Goal: Task Accomplishment & Management: Complete application form

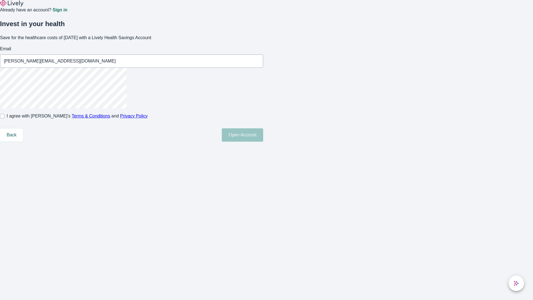
click at [4, 118] on input "I agree with Lively’s Terms & Conditions and Privacy Policy" at bounding box center [2, 116] width 4 height 4
checkbox input "true"
click at [263, 141] on button "Open Account" at bounding box center [242, 134] width 41 height 13
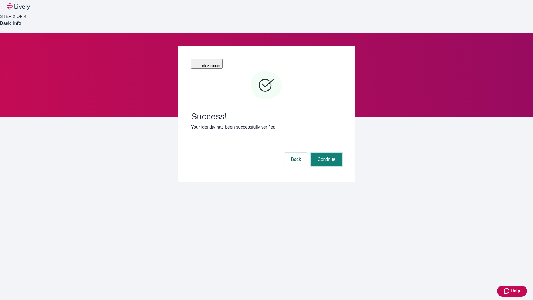
click at [325, 153] on button "Continue" at bounding box center [326, 159] width 31 height 13
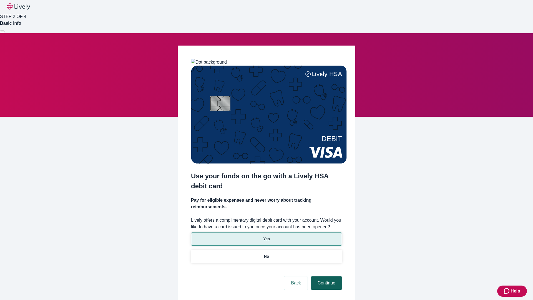
click at [266, 236] on p "Yes" at bounding box center [266, 239] width 7 height 6
click at [325, 276] on button "Continue" at bounding box center [326, 282] width 31 height 13
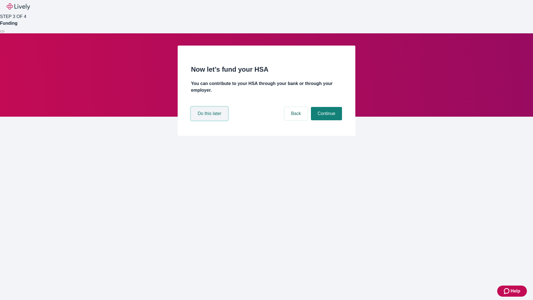
click at [210, 120] on button "Do this later" at bounding box center [209, 113] width 37 height 13
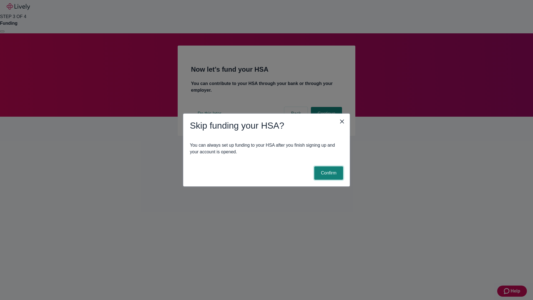
click at [328, 173] on button "Confirm" at bounding box center [328, 172] width 29 height 13
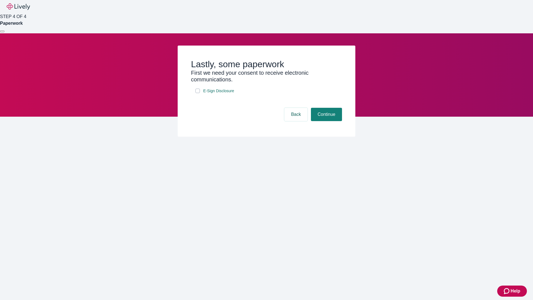
click at [198, 93] on input "E-Sign Disclosure" at bounding box center [197, 90] width 4 height 4
checkbox input "true"
click at [325, 121] on button "Continue" at bounding box center [326, 114] width 31 height 13
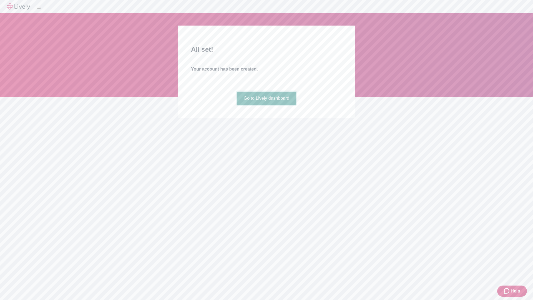
click at [266, 105] on link "Go to Lively dashboard" at bounding box center [266, 98] width 59 height 13
